Goal: Navigation & Orientation: Find specific page/section

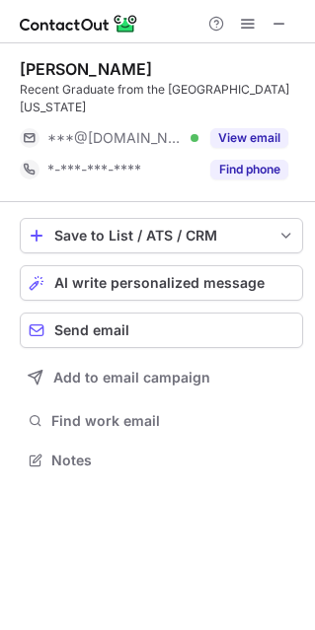
scroll to position [446, 314]
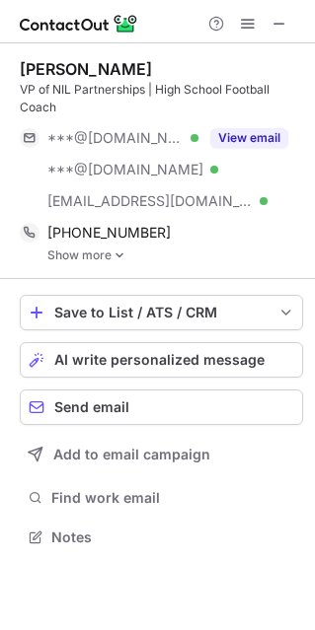
scroll to position [523, 314]
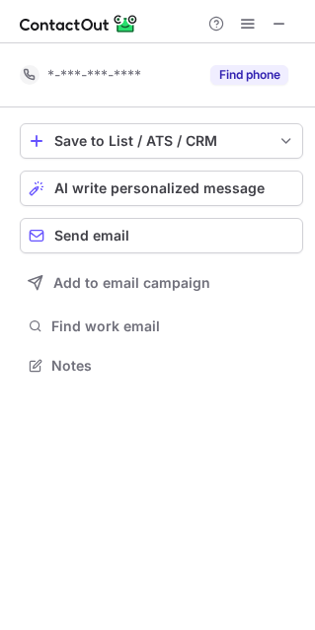
scroll to position [10, 10]
click at [287, 22] on button at bounding box center [279, 24] width 24 height 24
